Goal: Information Seeking & Learning: Learn about a topic

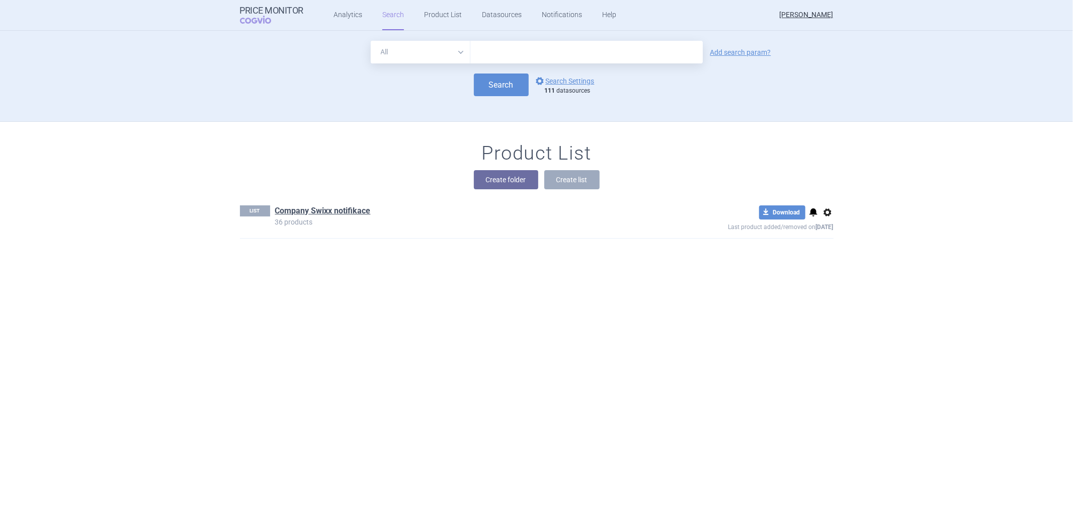
click at [1027, 313] on section "All Brand Name ATC Company Active Substance Country Newer than Add search param…" at bounding box center [536, 272] width 1073 height 483
click at [344, 14] on link "Analytics" at bounding box center [348, 15] width 29 height 30
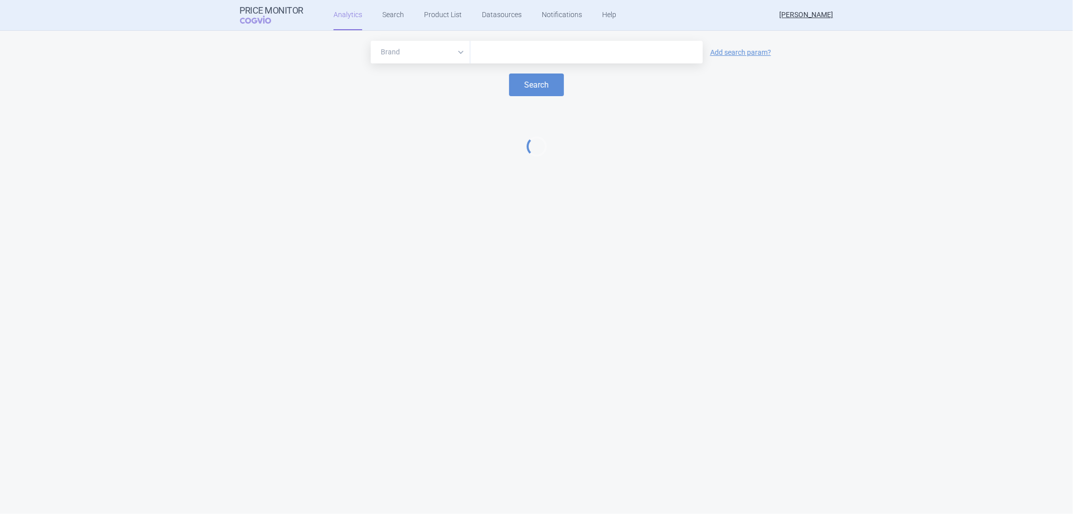
click at [483, 57] on input "text" at bounding box center [587, 52] width 222 height 13
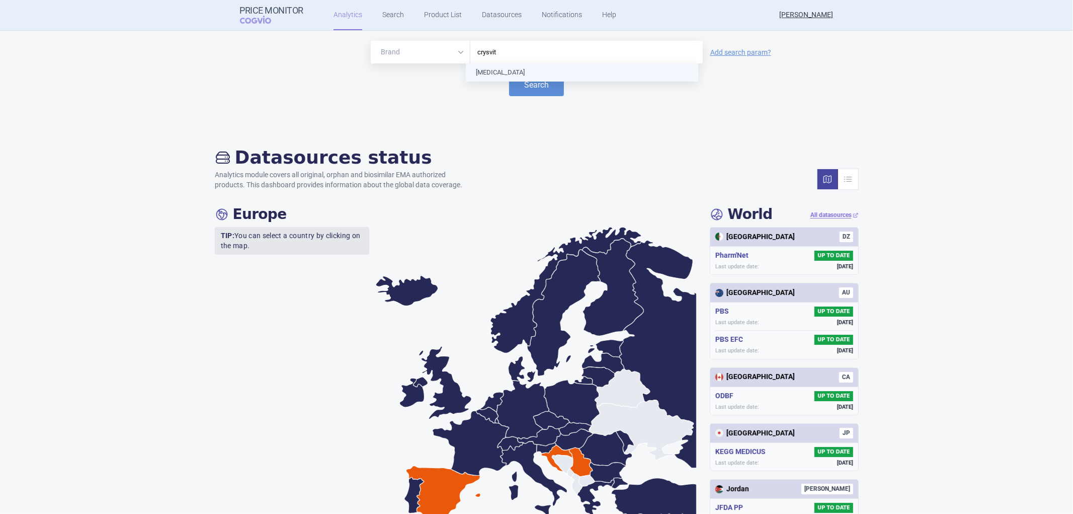
type input "[MEDICAL_DATA]"
click at [526, 89] on button "Search" at bounding box center [536, 84] width 55 height 23
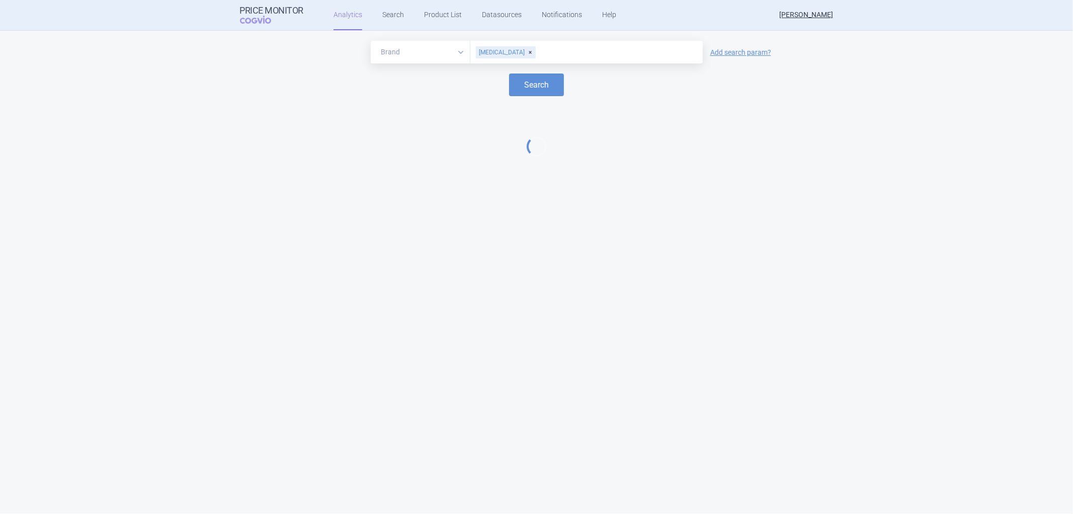
select select "EUR"
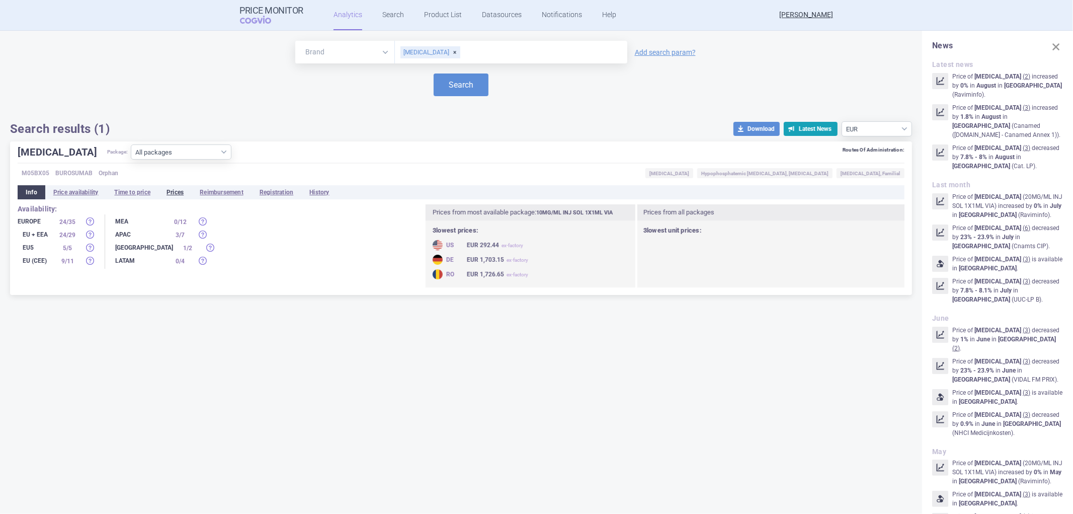
click at [174, 190] on li "Prices" at bounding box center [175, 192] width 33 height 14
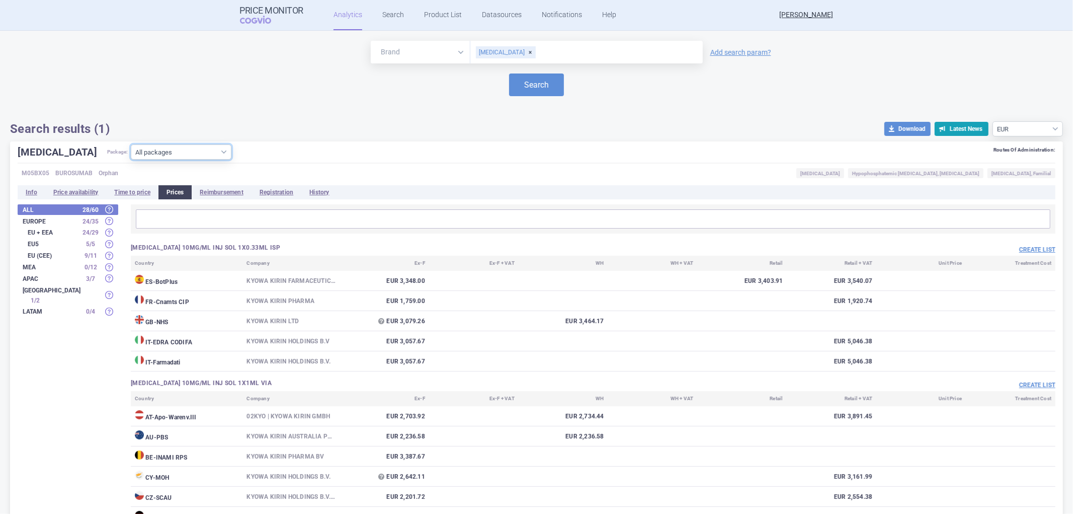
click at [162, 152] on select "All packages 10MG/ML INJ SOL 1X0.33ML ISP ( 5 ) 10MG/ML INJ SOL 1X1ML VIA ( 40 …" at bounding box center [181, 151] width 101 height 15
select select "23c80f44-5984-46e5-9e62-a78c9a523c75"
click at [131, 160] on select "All packages 10MG/ML INJ SOL 1X0.33ML ISP ( 5 ) 10MG/ML INJ SOL 1X1ML VIA ( 40 …" at bounding box center [181, 151] width 101 height 15
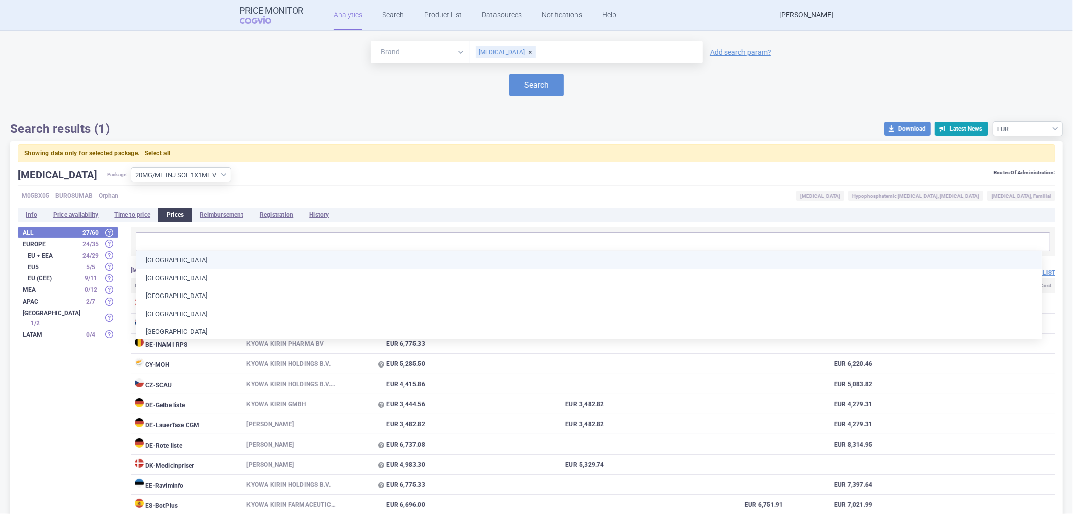
click at [171, 239] on input "text" at bounding box center [593, 241] width 909 height 13
type input "cr"
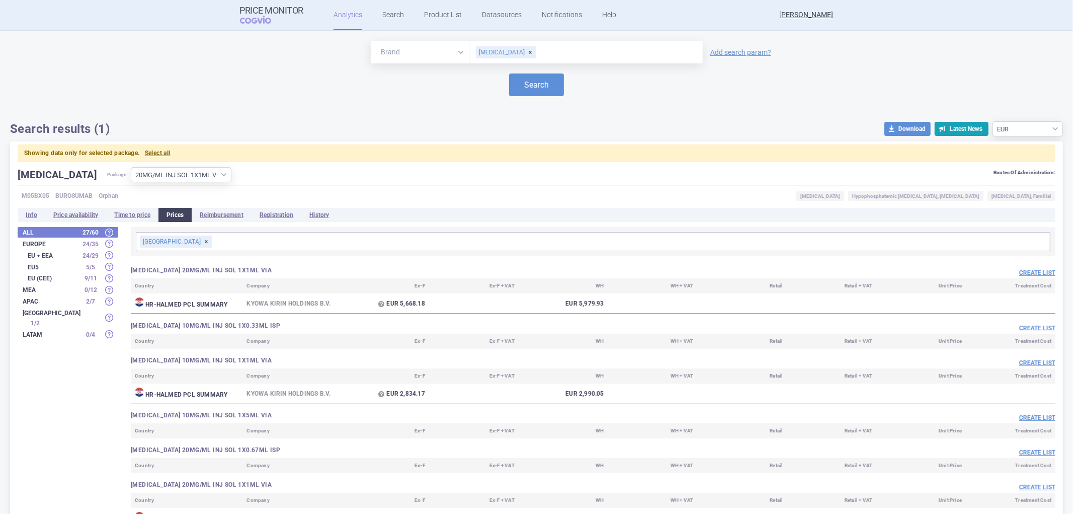
click at [167, 240] on div "[GEOGRAPHIC_DATA]" at bounding box center [176, 242] width 72 height 12
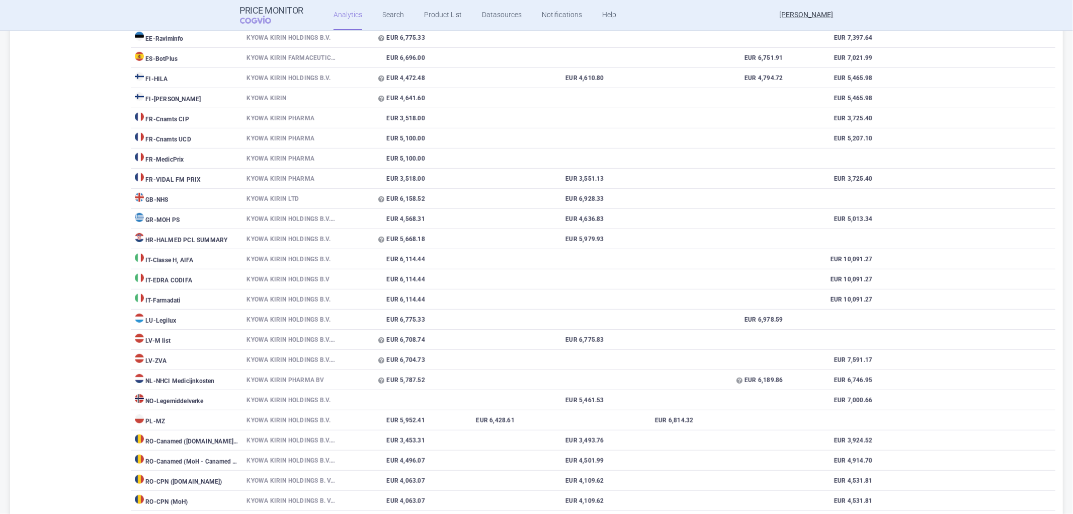
scroll to position [447, 0]
